Goal: Task Accomplishment & Management: Use online tool/utility

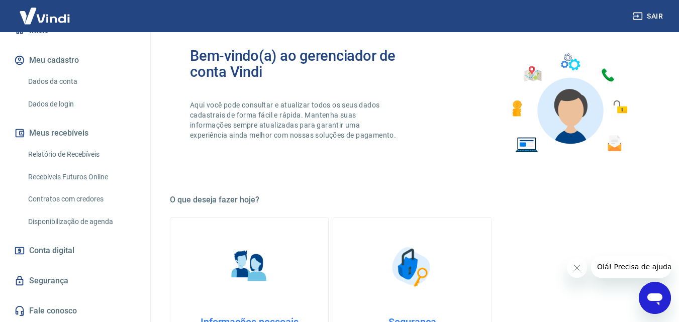
scroll to position [151, 0]
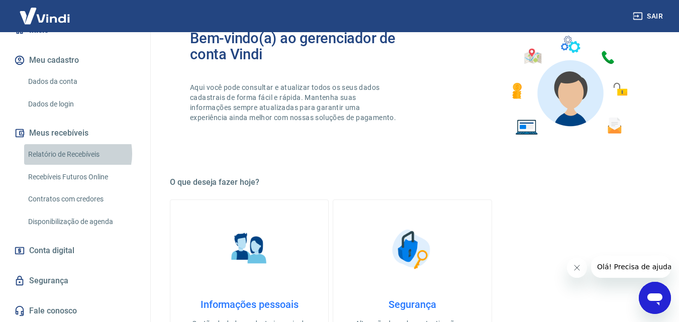
click at [71, 154] on link "Relatório de Recebíveis" at bounding box center [81, 154] width 114 height 21
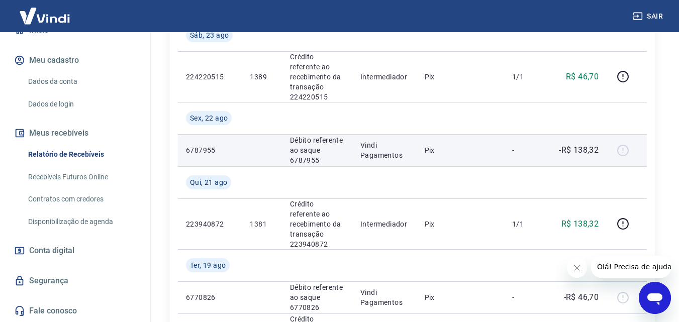
scroll to position [251, 0]
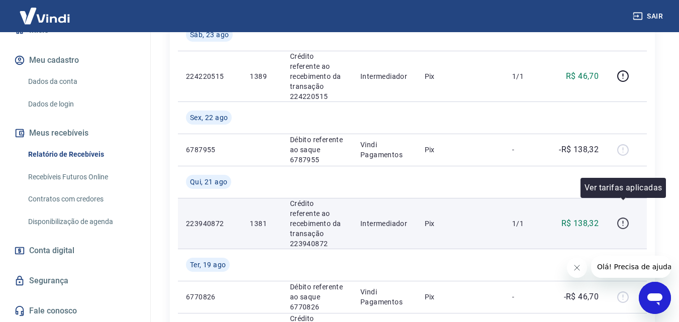
click at [622, 217] on icon "button" at bounding box center [623, 223] width 13 height 13
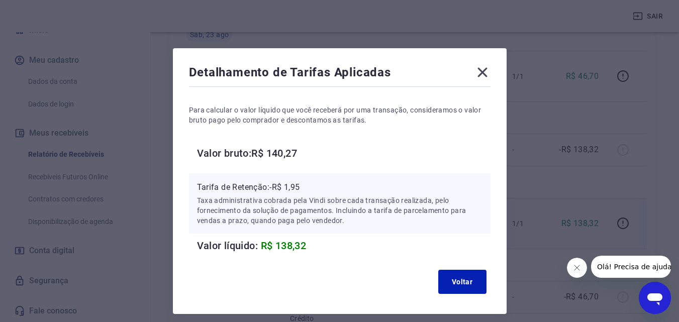
click at [483, 70] on icon at bounding box center [483, 72] width 16 height 16
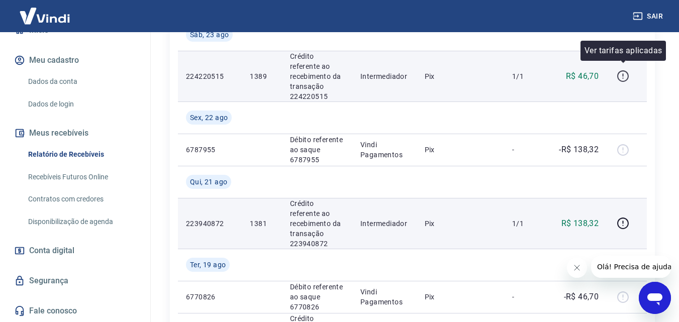
click at [626, 73] on icon "button" at bounding box center [623, 76] width 13 height 13
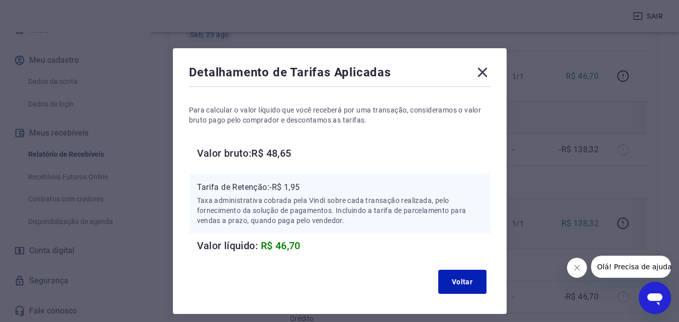
drag, startPoint x: 479, startPoint y: 68, endPoint x: 519, endPoint y: 117, distance: 63.9
click at [479, 68] on icon at bounding box center [483, 73] width 10 height 10
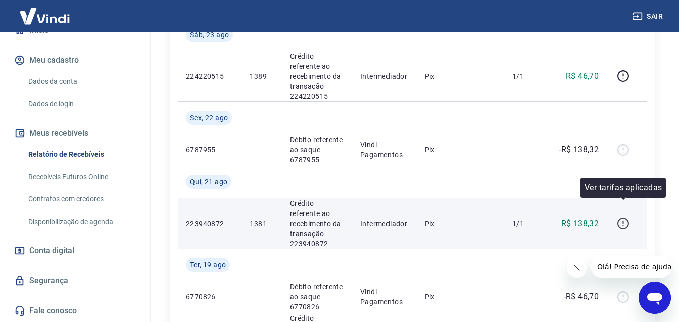
click at [616, 216] on button "button" at bounding box center [623, 224] width 16 height 16
